Goal: Check status: Check status

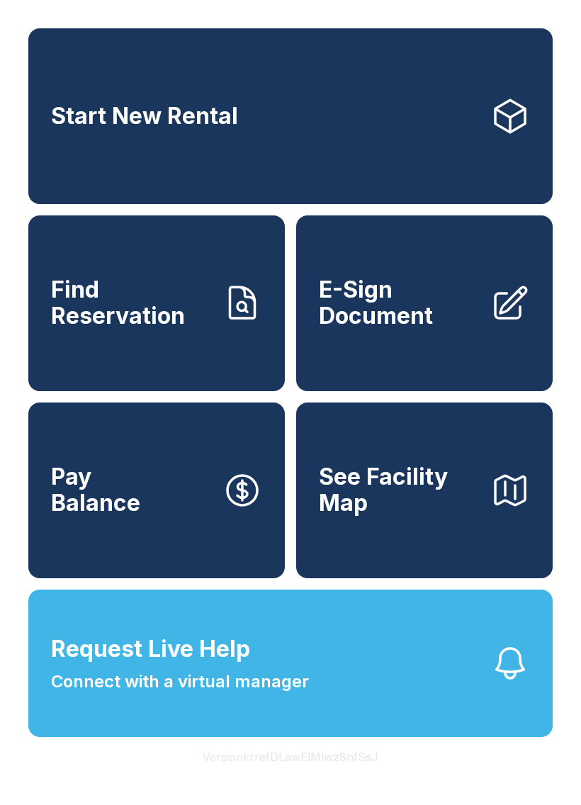
click at [240, 309] on icon at bounding box center [243, 304] width 40 height 40
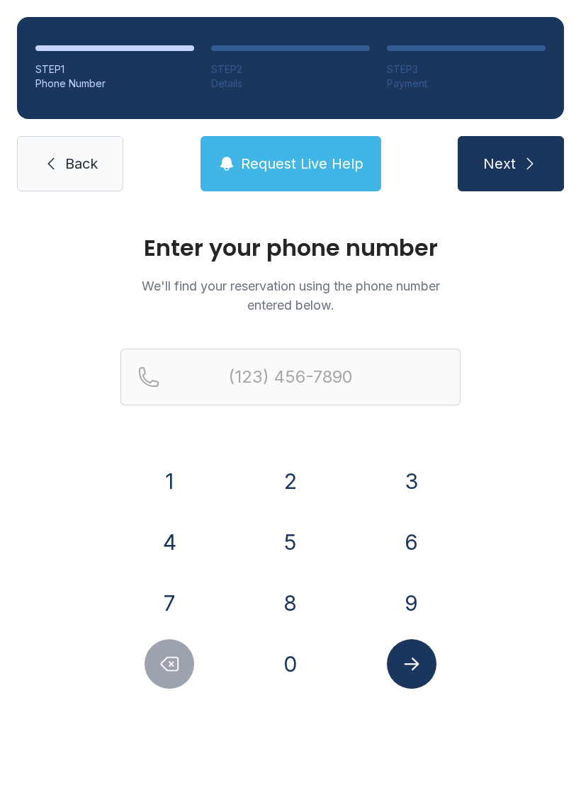
click at [294, 462] on button "2" at bounding box center [291, 482] width 50 height 50
click at [153, 545] on button "4" at bounding box center [170, 543] width 50 height 50
click at [289, 671] on button "0" at bounding box center [291, 664] width 50 height 50
click at [411, 465] on button "3" at bounding box center [412, 482] width 50 height 50
click at [412, 529] on button "6" at bounding box center [412, 543] width 50 height 50
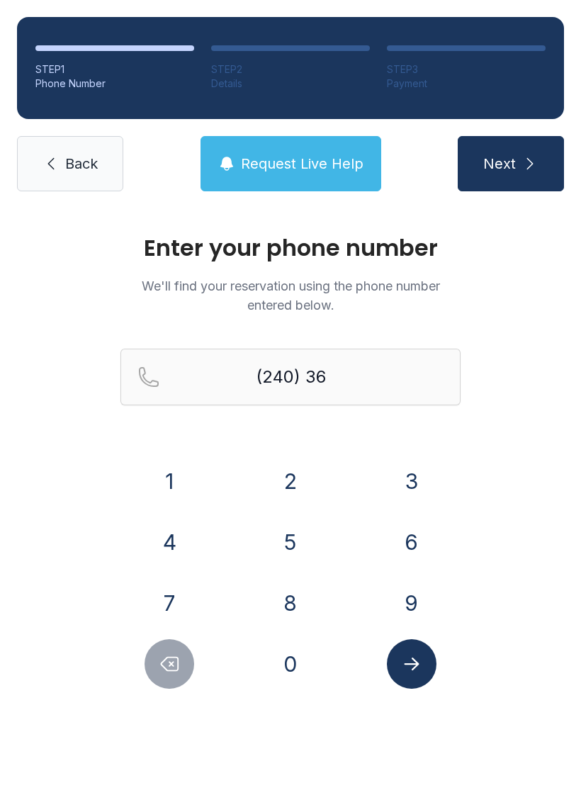
click at [180, 484] on button "1" at bounding box center [170, 482] width 50 height 50
click at [295, 606] on button "8" at bounding box center [291, 604] width 50 height 50
click at [178, 527] on button "4" at bounding box center [170, 543] width 50 height 50
click at [405, 534] on button "6" at bounding box center [412, 543] width 50 height 50
click at [173, 584] on button "7" at bounding box center [170, 604] width 50 height 50
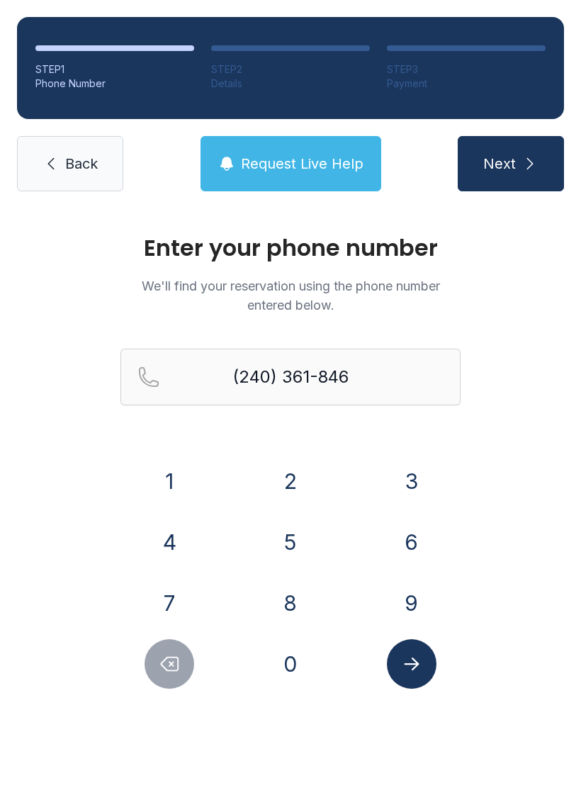
type input "[PHONE_NUMBER]"
click at [515, 160] on span "Next" at bounding box center [500, 164] width 33 height 20
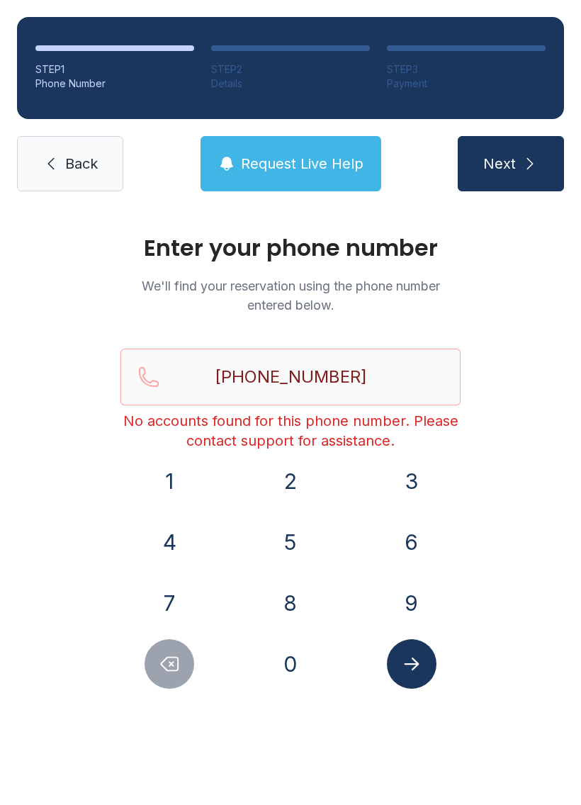
click at [288, 164] on span "Request Live Help" at bounding box center [302, 164] width 123 height 20
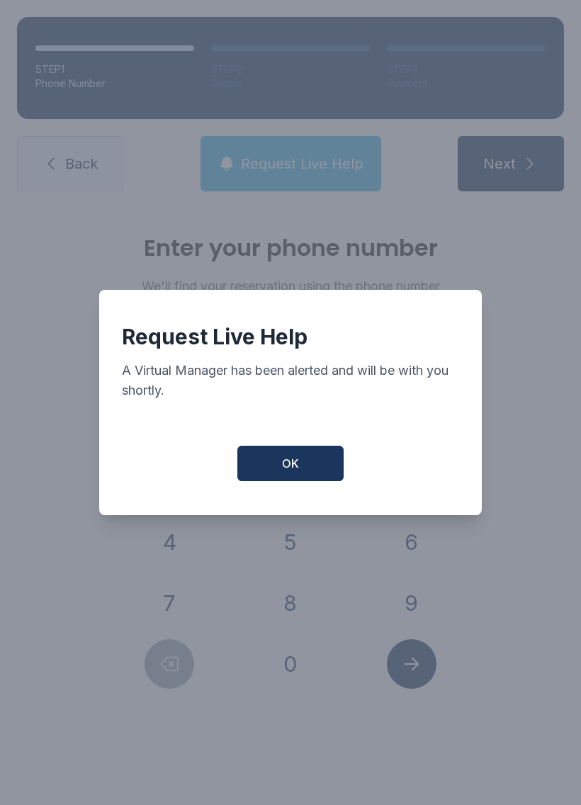
click at [312, 464] on button "OK" at bounding box center [291, 463] width 106 height 35
